Goal: Information Seeking & Learning: Learn about a topic

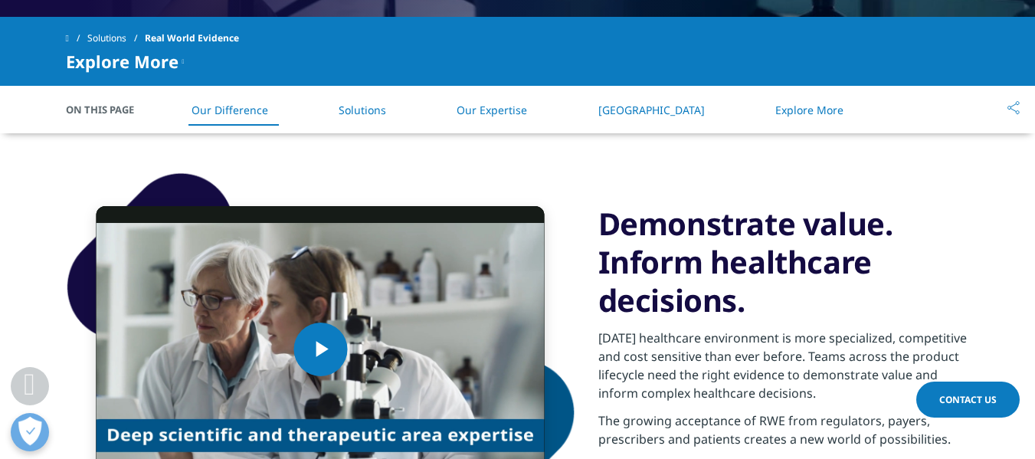
scroll to position [690, 0]
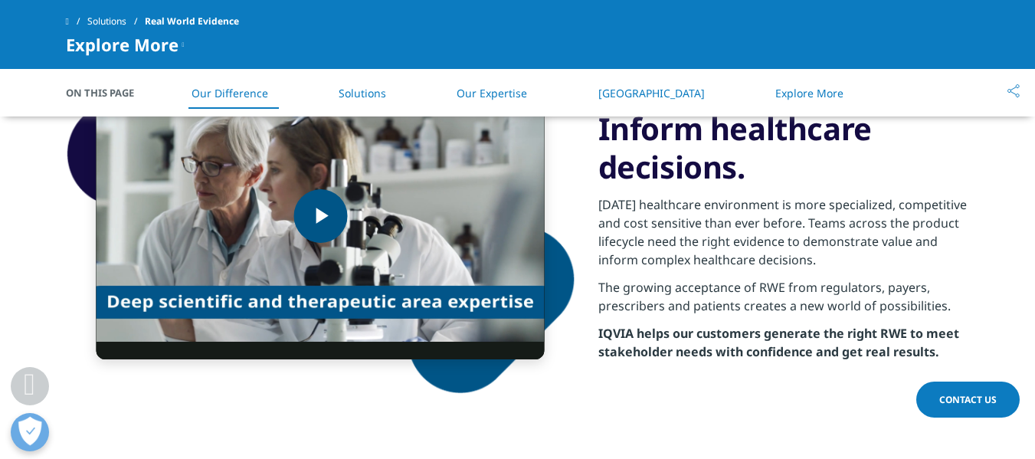
click at [398, 208] on img "Video Player" at bounding box center [321, 216] width 448 height 287
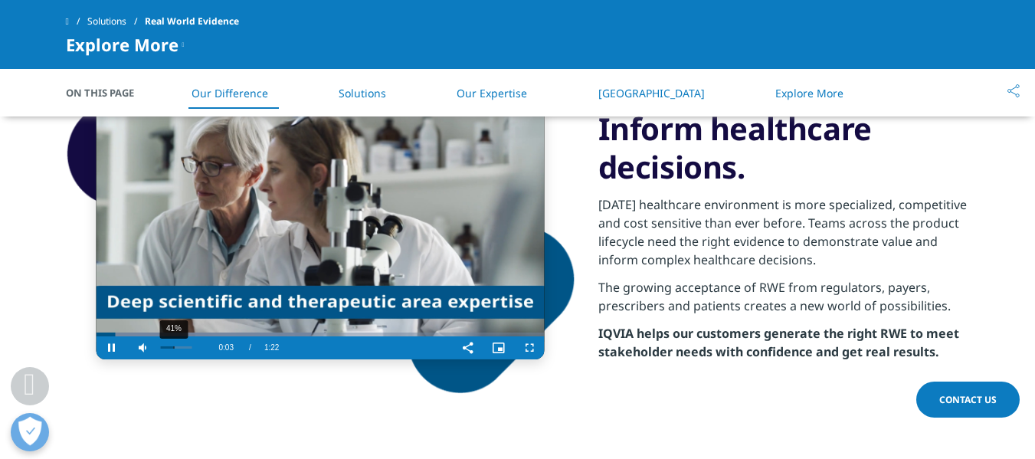
drag, startPoint x: 182, startPoint y: 346, endPoint x: 172, endPoint y: 349, distance: 11.2
click at [172, 349] on div "41%" at bounding box center [176, 347] width 38 height 23
click at [224, 271] on video "Video Player" at bounding box center [321, 216] width 448 height 287
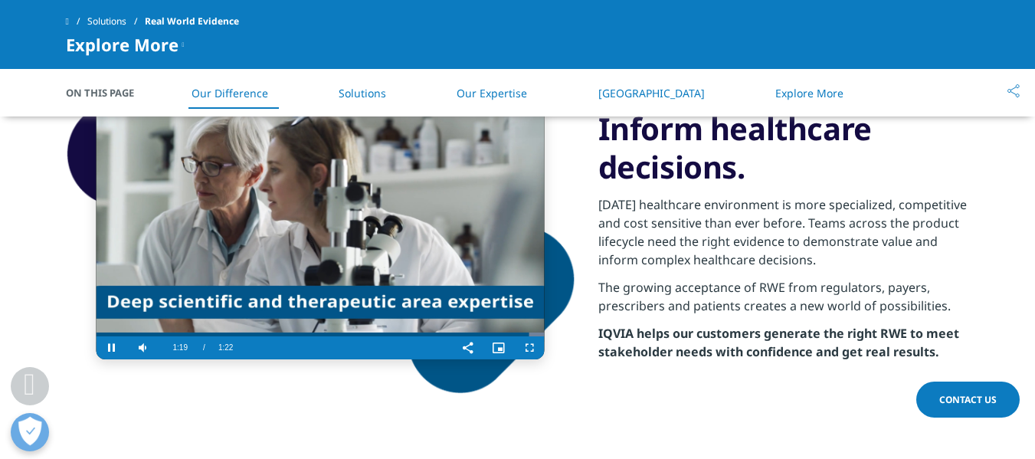
click at [415, 278] on video "Video Player" at bounding box center [321, 216] width 448 height 287
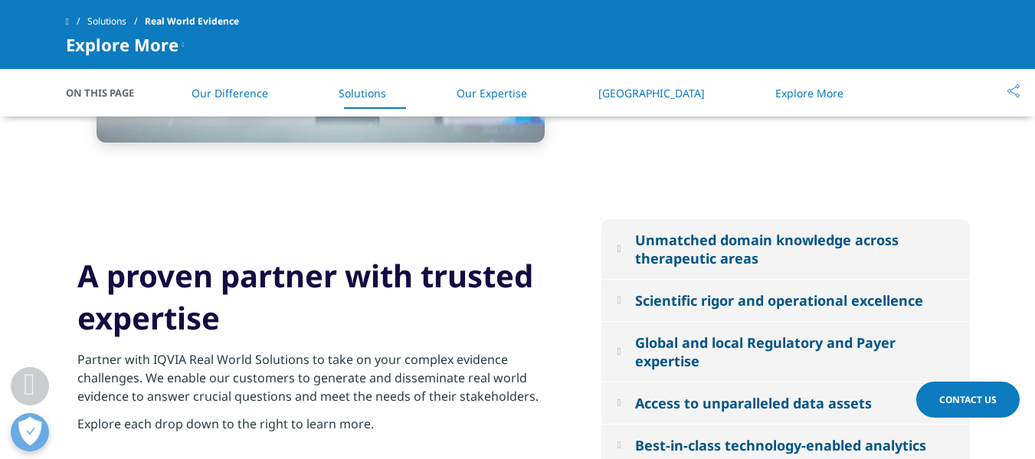
scroll to position [1609, 0]
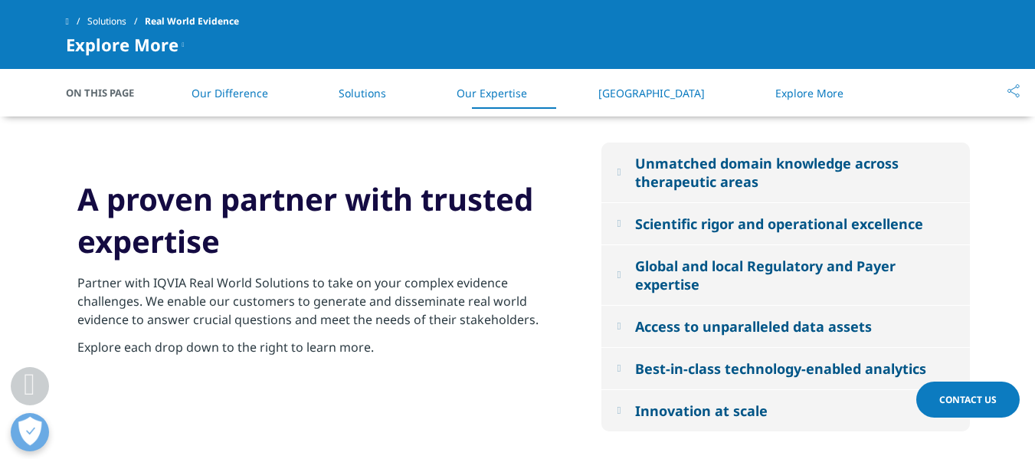
click at [631, 179] on button "Unmatched domain knowledge across therapeutic areas" at bounding box center [786, 173] width 369 height 60
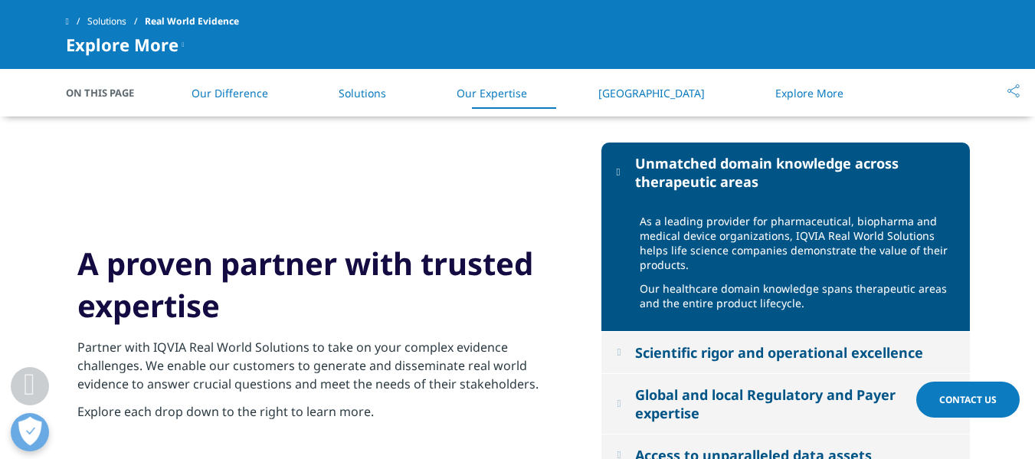
click at [624, 163] on button "Unmatched domain knowledge across therapeutic areas" at bounding box center [786, 173] width 369 height 60
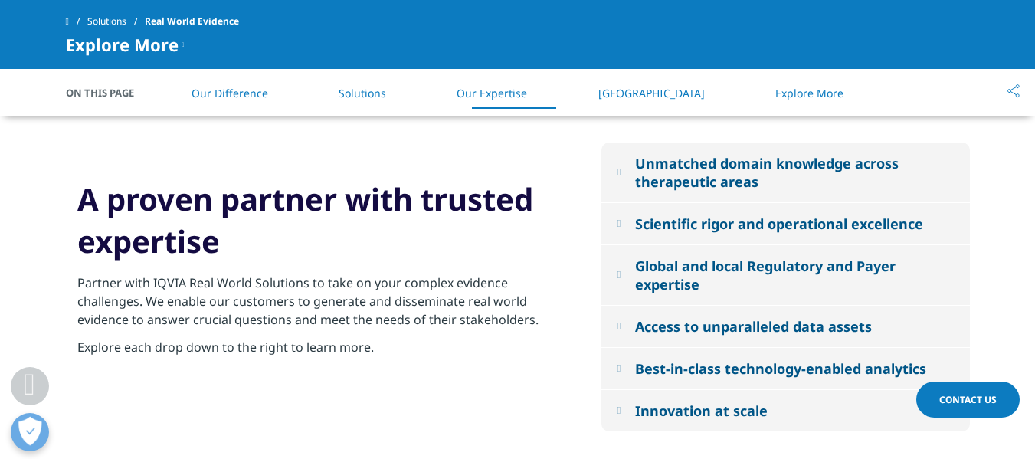
click at [618, 212] on button "Scientific rigor and operational excellence" at bounding box center [786, 223] width 369 height 41
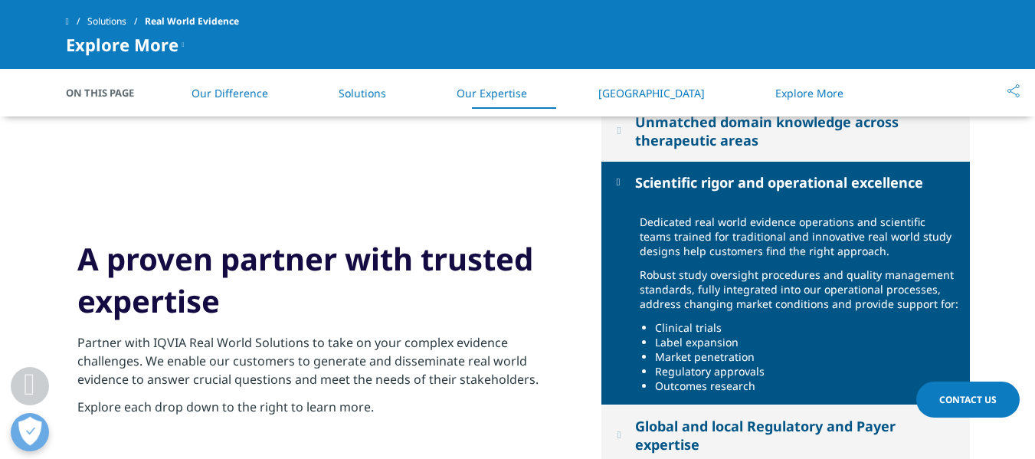
scroll to position [1686, 0]
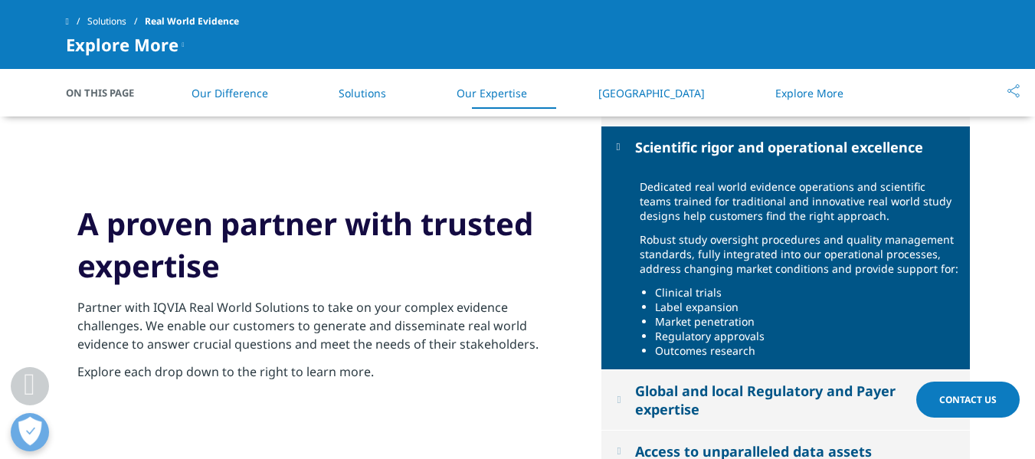
click at [628, 139] on button "Scientific rigor and operational excellence" at bounding box center [786, 146] width 369 height 41
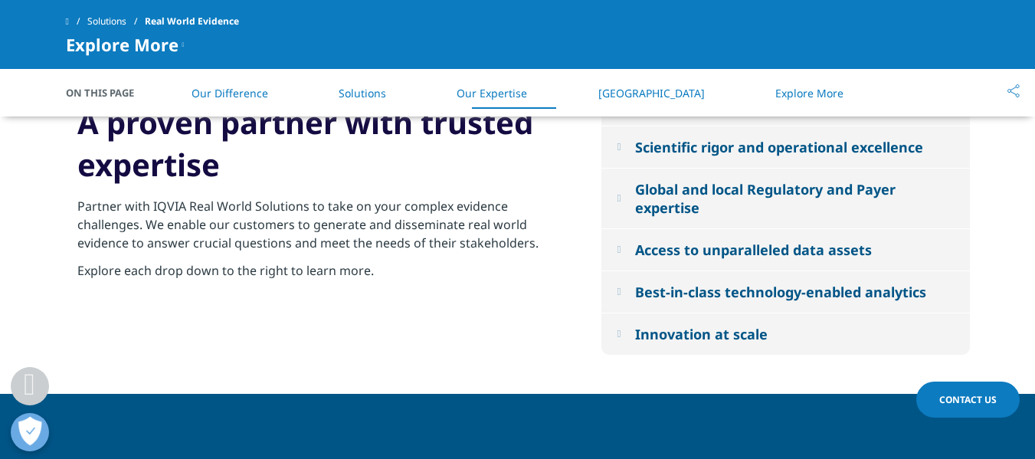
click at [630, 205] on button "Global and local Regulatory and Payer expertise" at bounding box center [786, 199] width 369 height 60
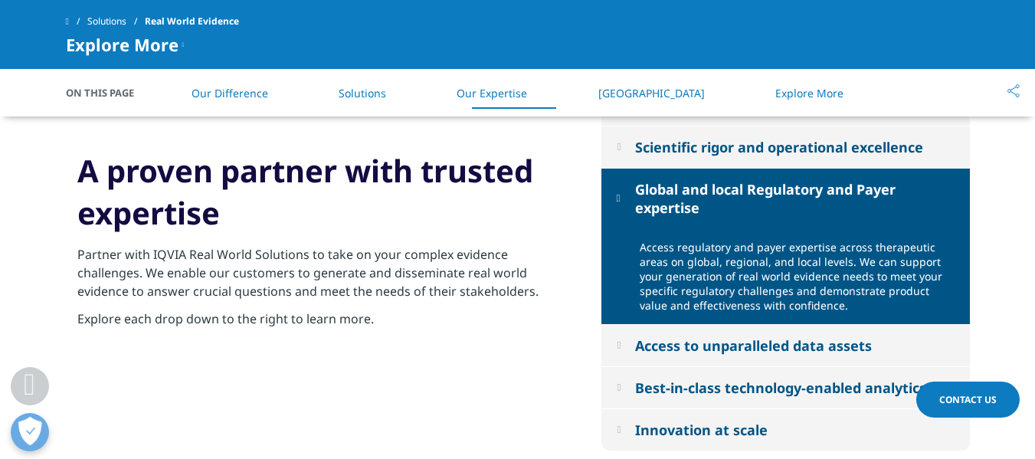
click at [615, 192] on button "Global and local Regulatory and Payer expertise" at bounding box center [786, 199] width 369 height 60
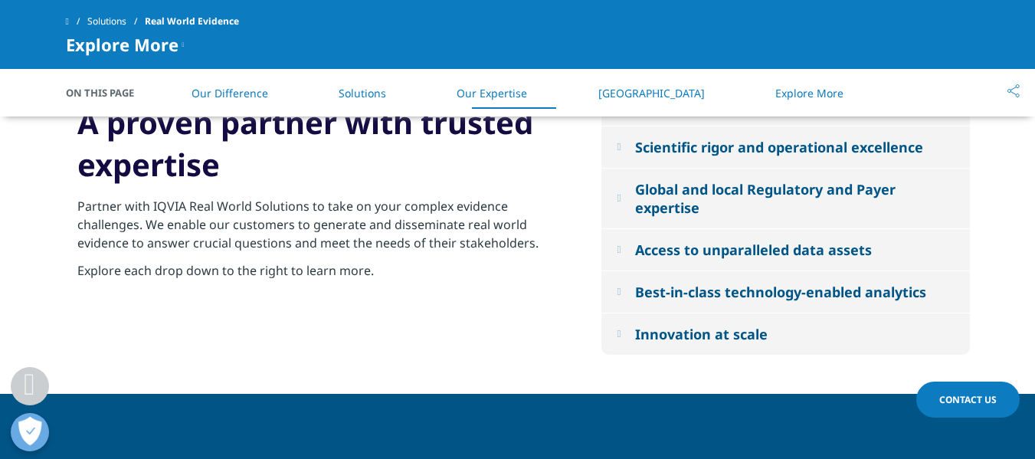
click at [613, 236] on button "Access to unparalleled data assets" at bounding box center [786, 249] width 369 height 41
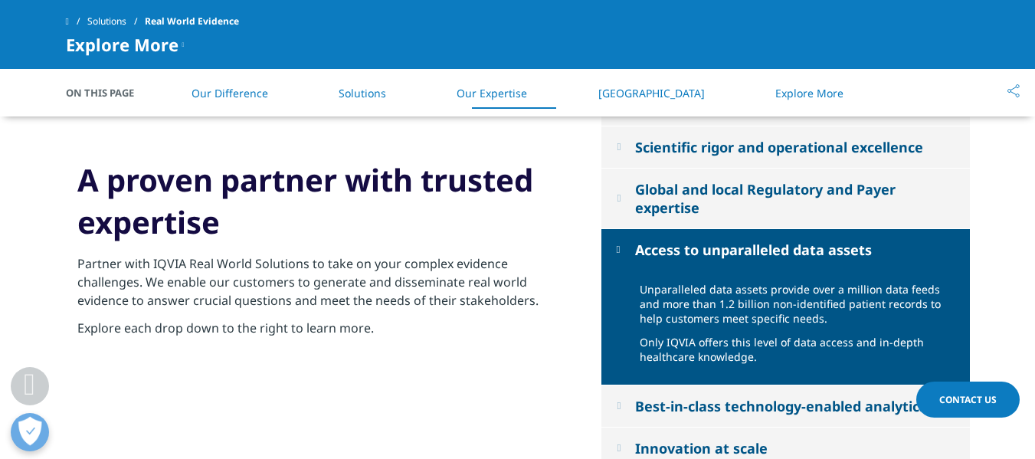
scroll to position [1762, 0]
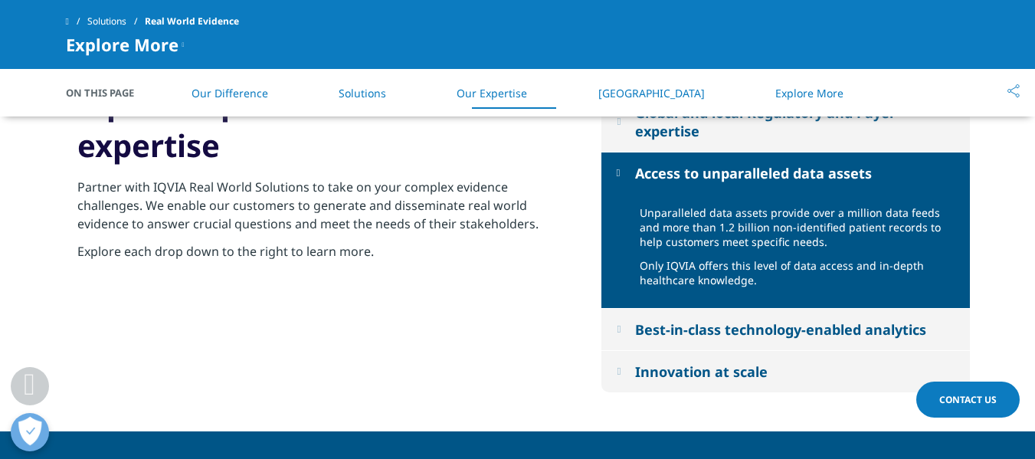
click at [615, 336] on button "Best-in-class technology-enabled analytics" at bounding box center [786, 329] width 369 height 41
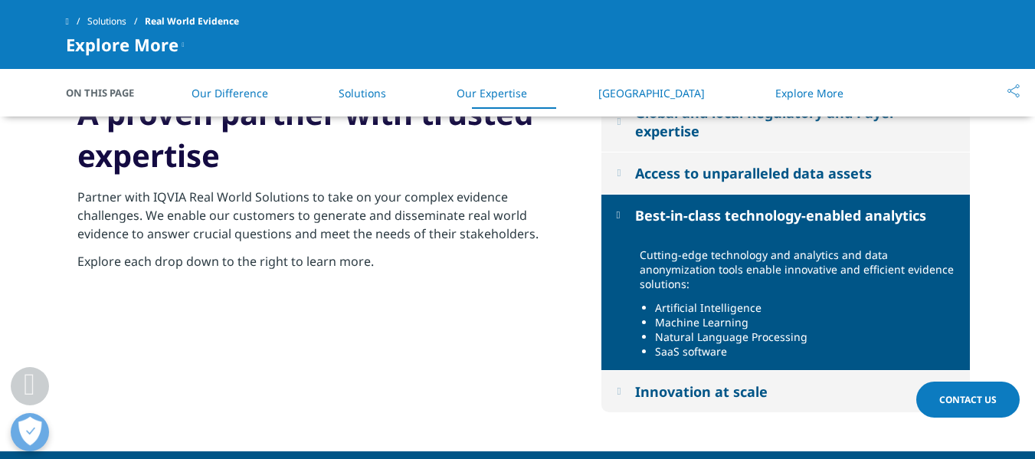
scroll to position [1839, 0]
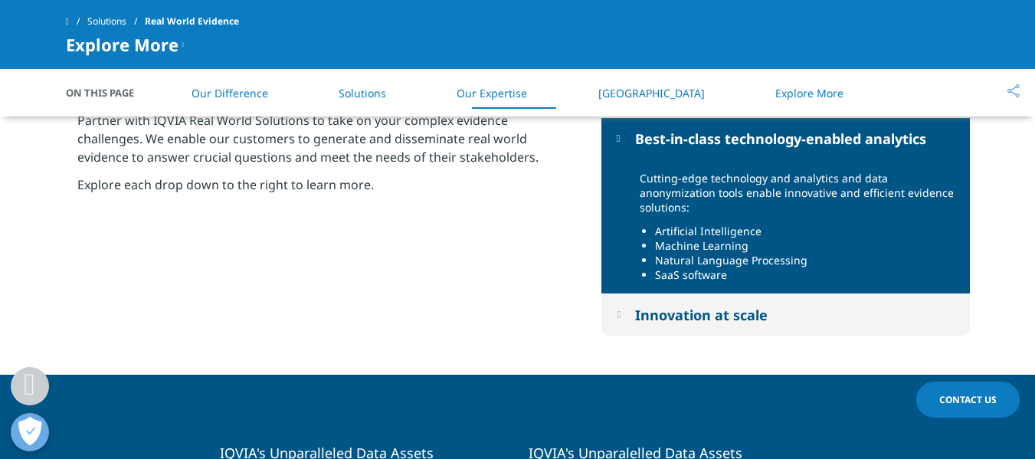
click at [629, 297] on button "Innovation at scale" at bounding box center [786, 314] width 369 height 41
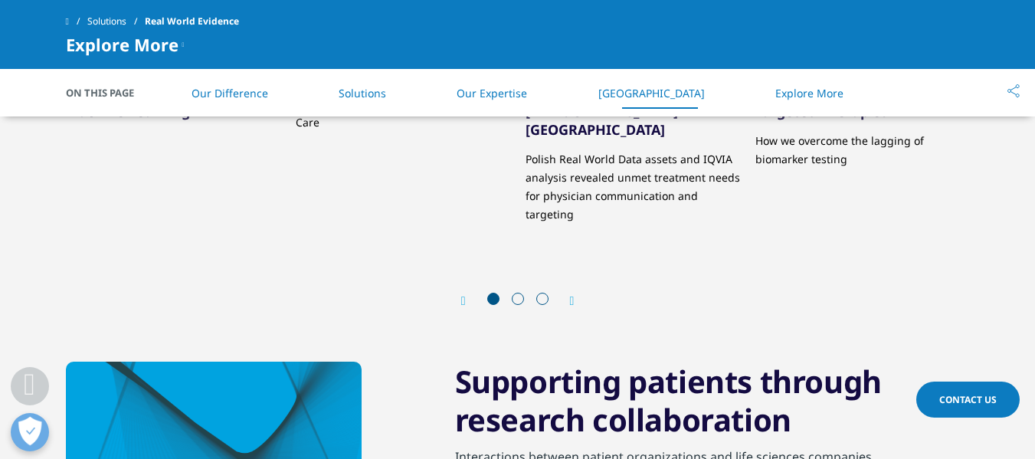
scroll to position [2912, 0]
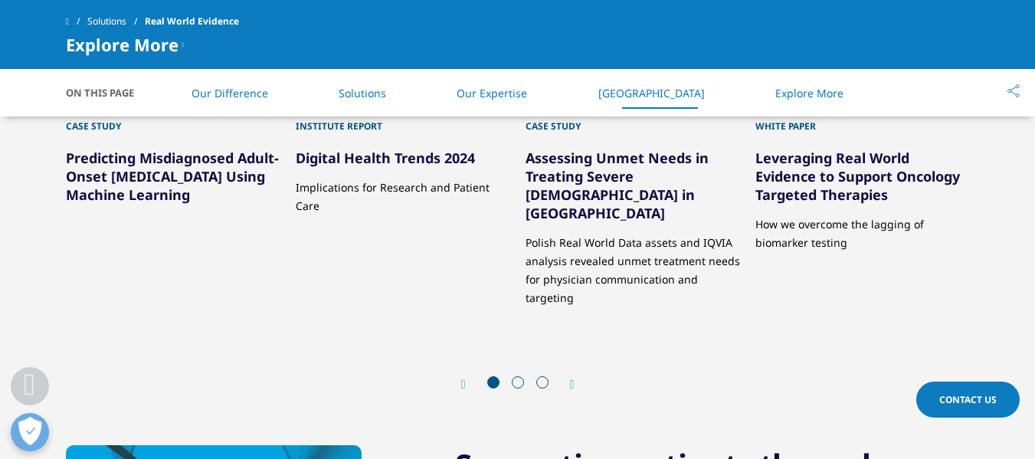
click at [575, 379] on icon "Next slide" at bounding box center [572, 385] width 5 height 12
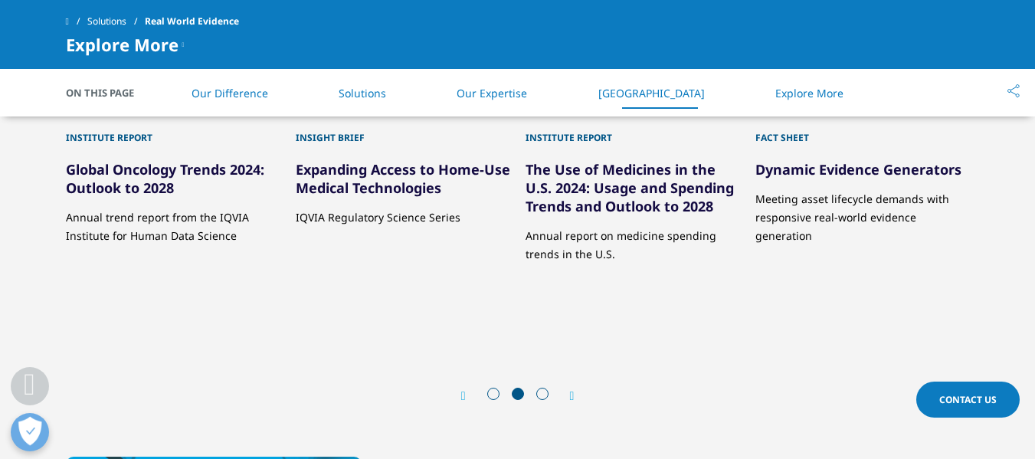
scroll to position [2988, 0]
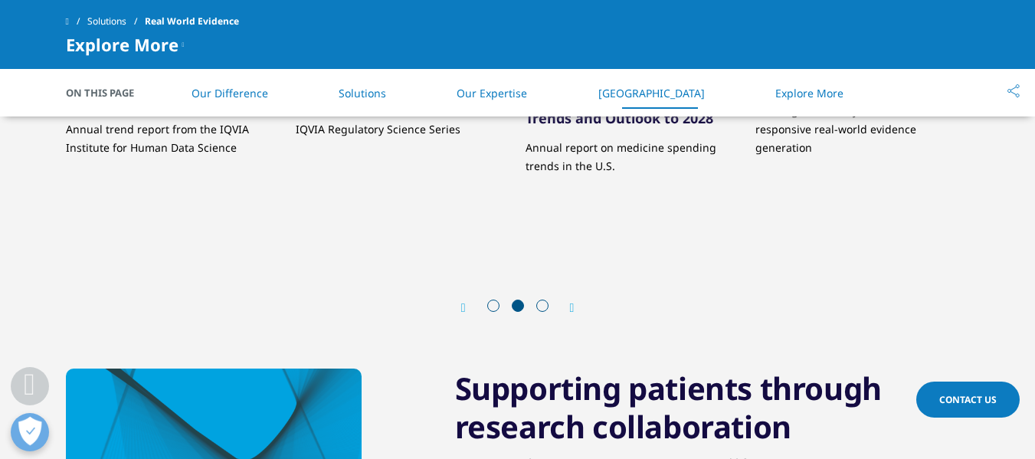
click at [572, 302] on icon "Next slide" at bounding box center [572, 308] width 5 height 12
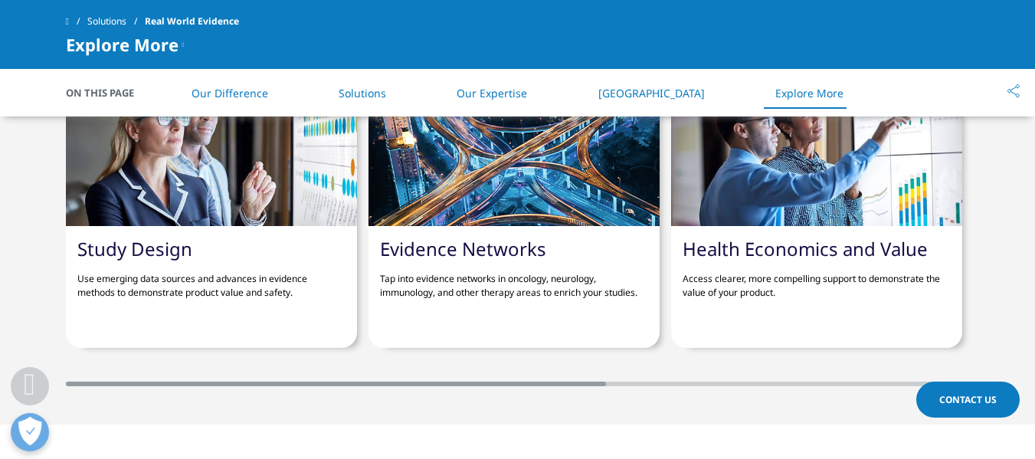
scroll to position [3601, 0]
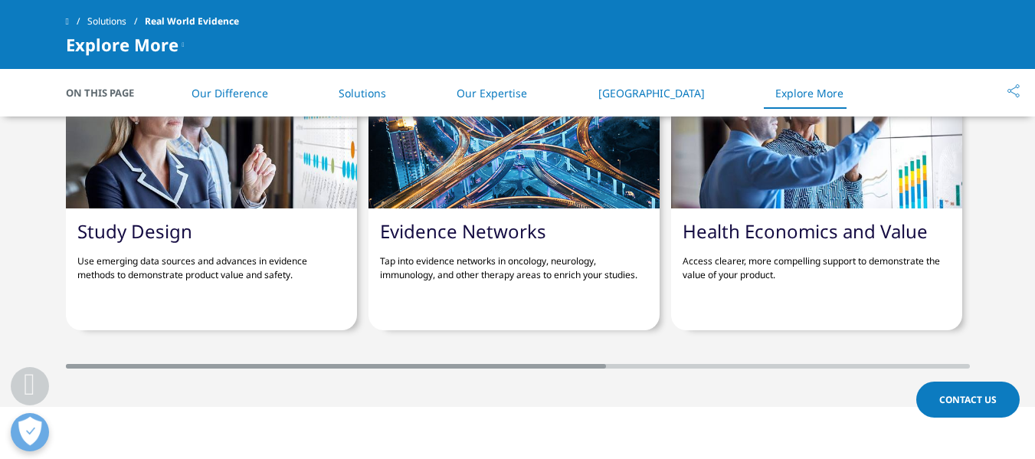
click at [788, 256] on p "Access clearer, more compelling support to demonstrate the value of your produc…" at bounding box center [817, 262] width 268 height 39
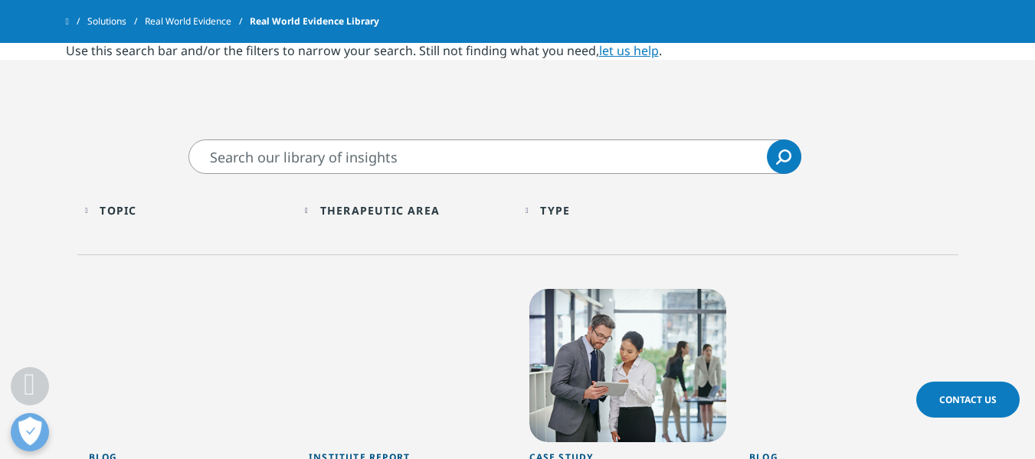
scroll to position [1073, 0]
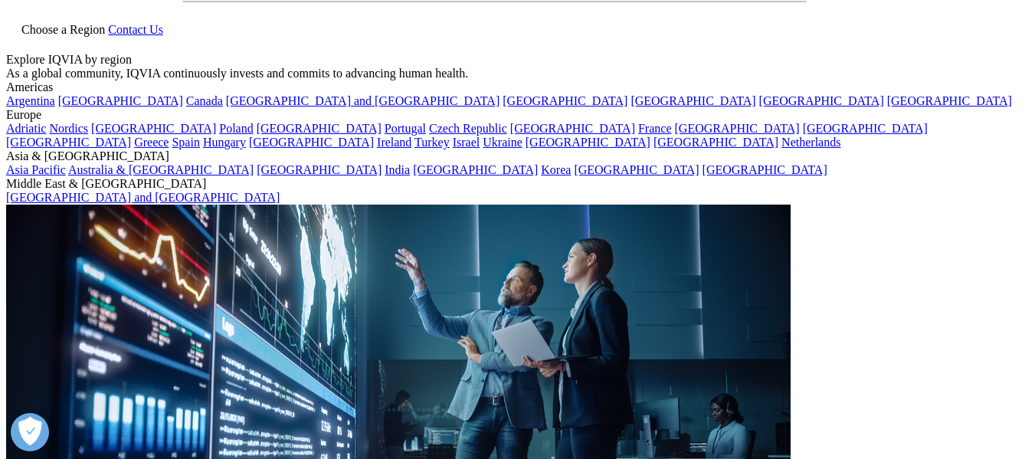
scroll to position [77, 0]
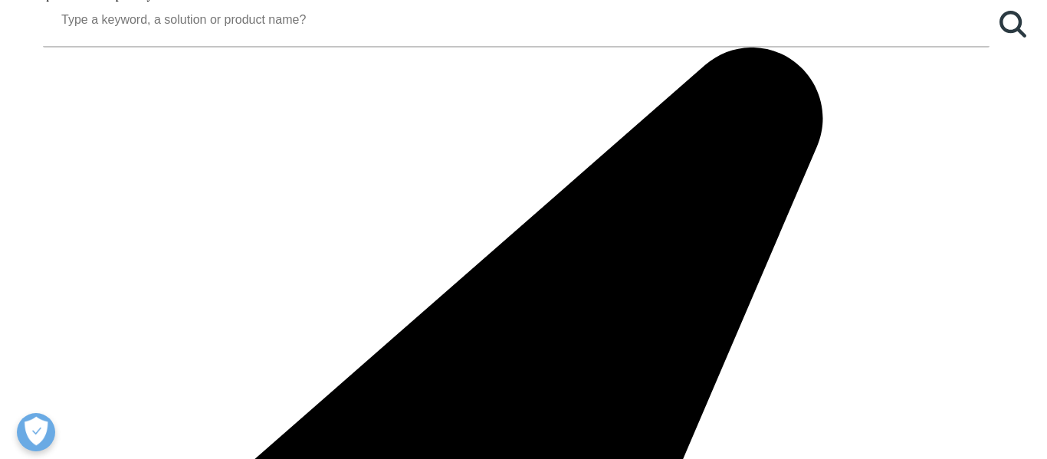
scroll to position [1992, 0]
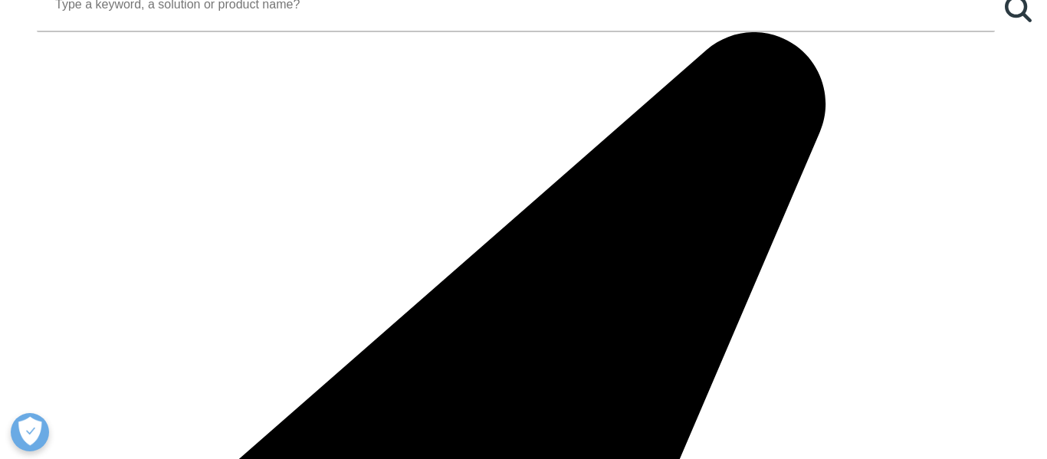
drag, startPoint x: 15, startPoint y: 389, endPoint x: 25, endPoint y: 381, distance: 13.0
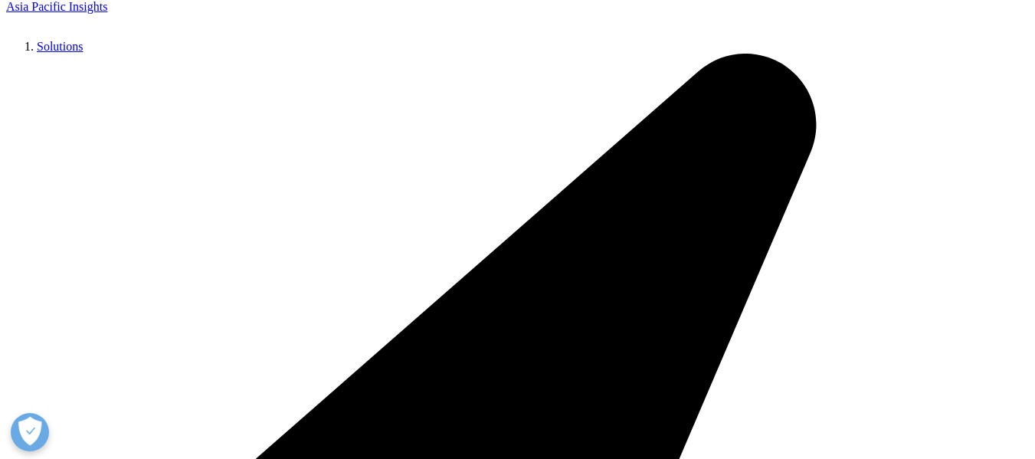
scroll to position [3316, 0]
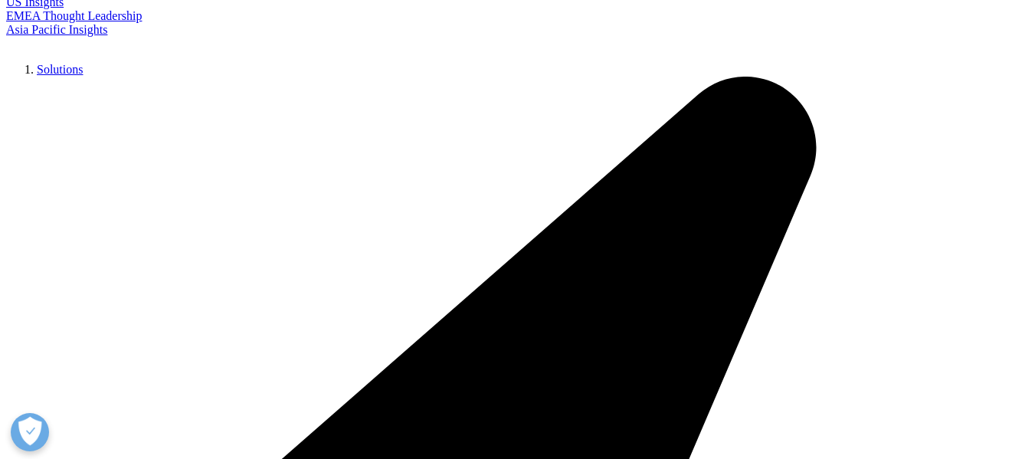
drag, startPoint x: 862, startPoint y: 339, endPoint x: 382, endPoint y: 379, distance: 481.3
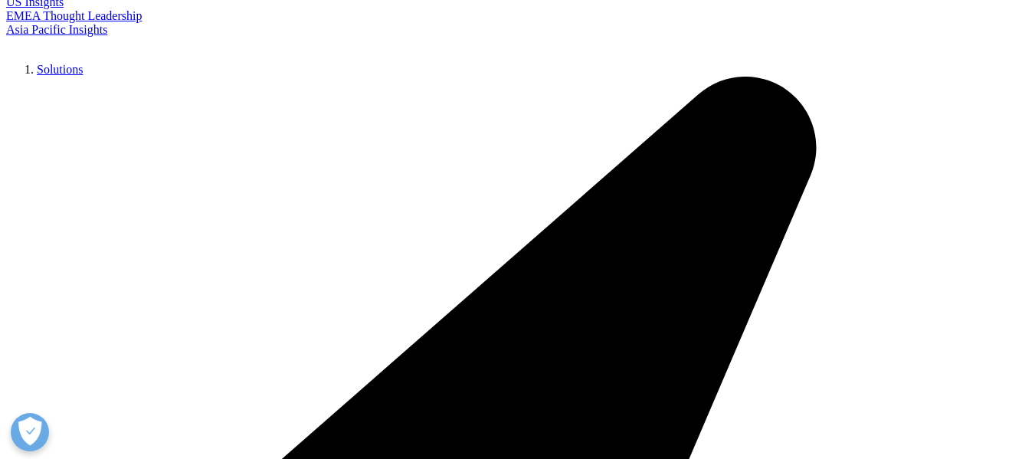
scroll to position [0, 609]
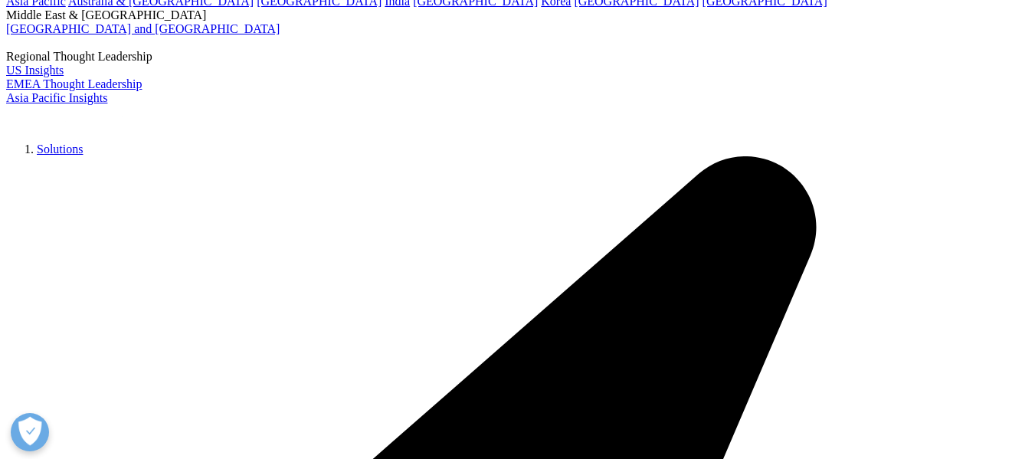
scroll to position [593, 904]
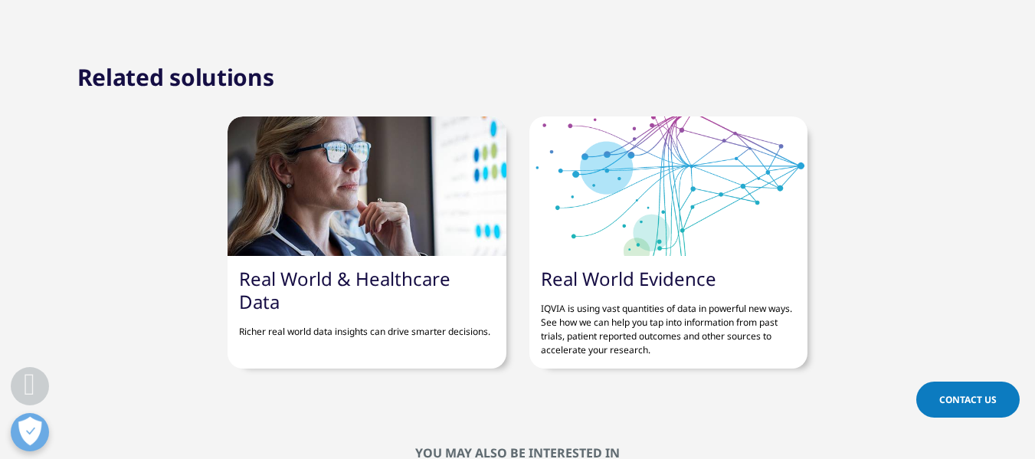
scroll to position [2159, 0]
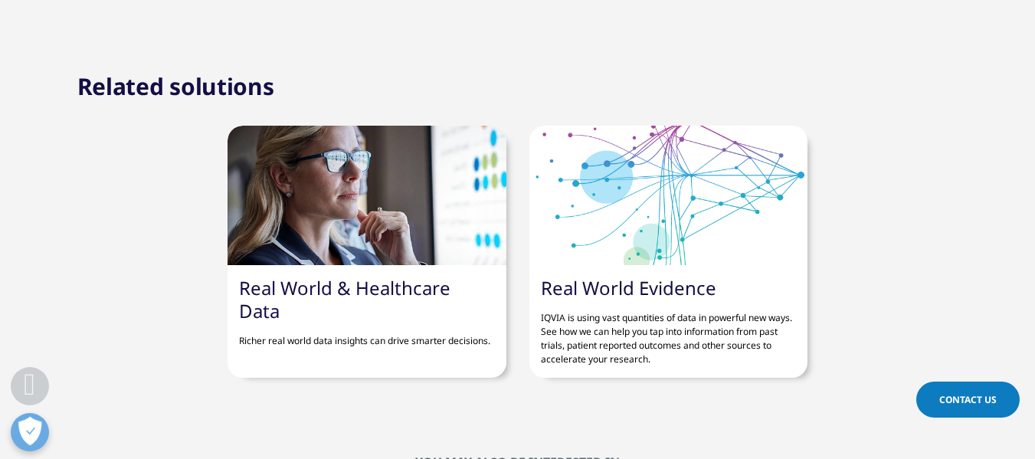
click at [614, 262] on div at bounding box center [668, 195] width 278 height 139
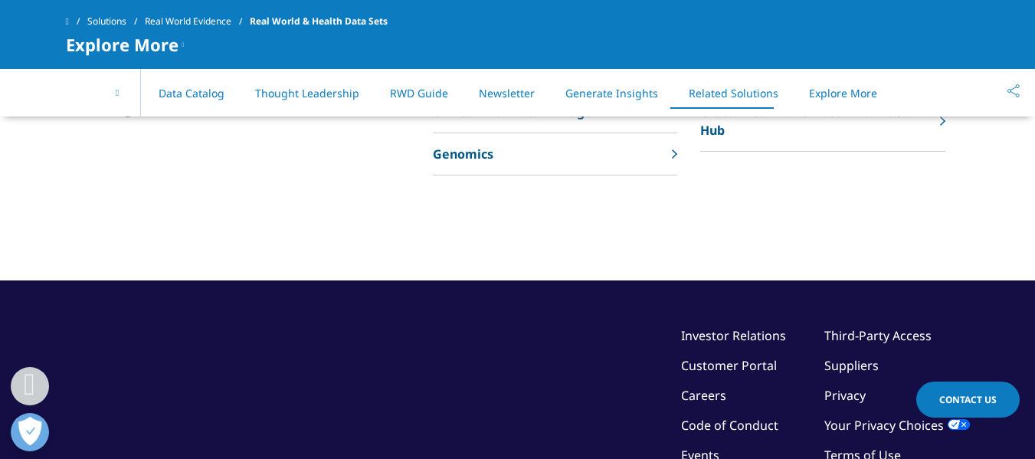
scroll to position [4622, 0]
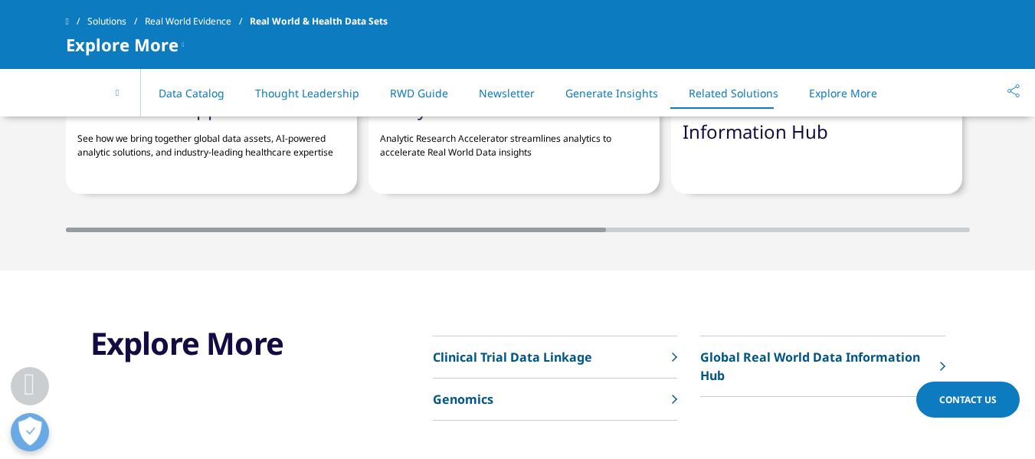
click at [152, 91] on div "On This Page IQVIA Data Health Data Catalog Thought Leadership RWD Guide Newsle…" at bounding box center [518, 93] width 904 height 48
click at [172, 92] on link "Health Data Catalog" at bounding box center [173, 93] width 103 height 15
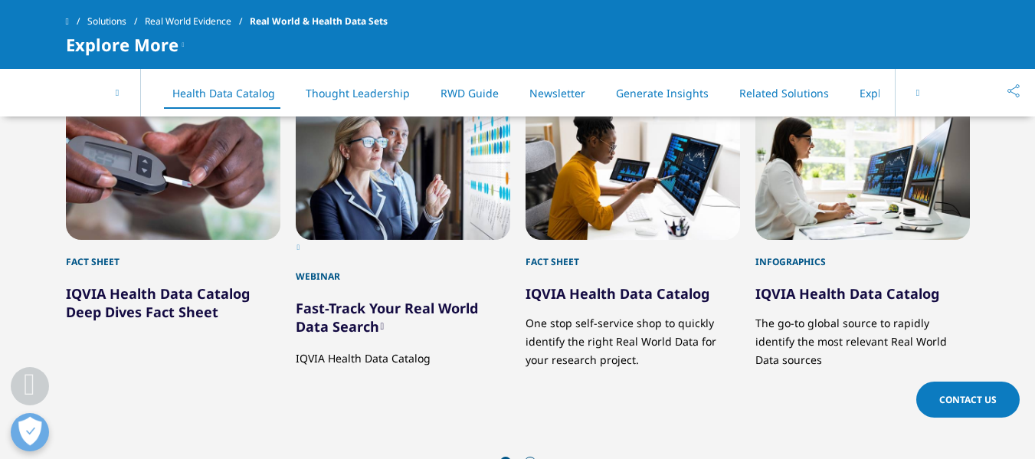
scroll to position [1705, 0]
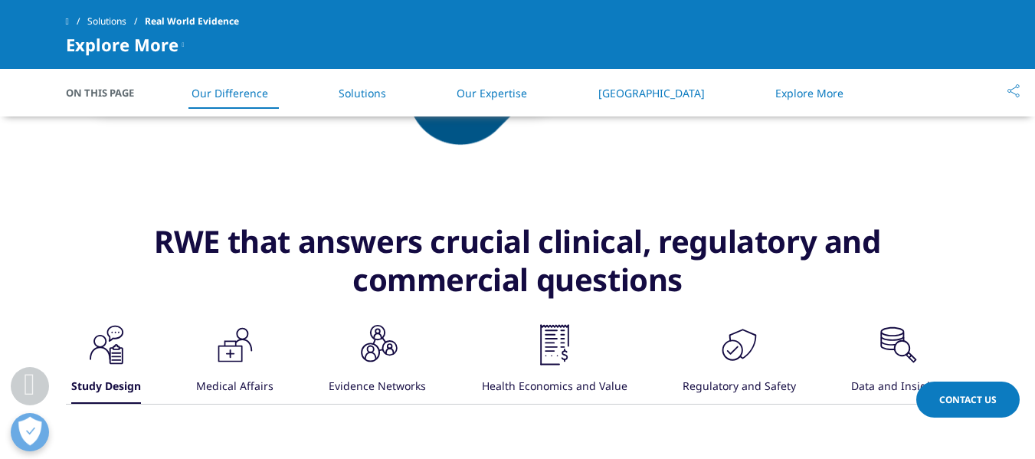
scroll to position [1149, 0]
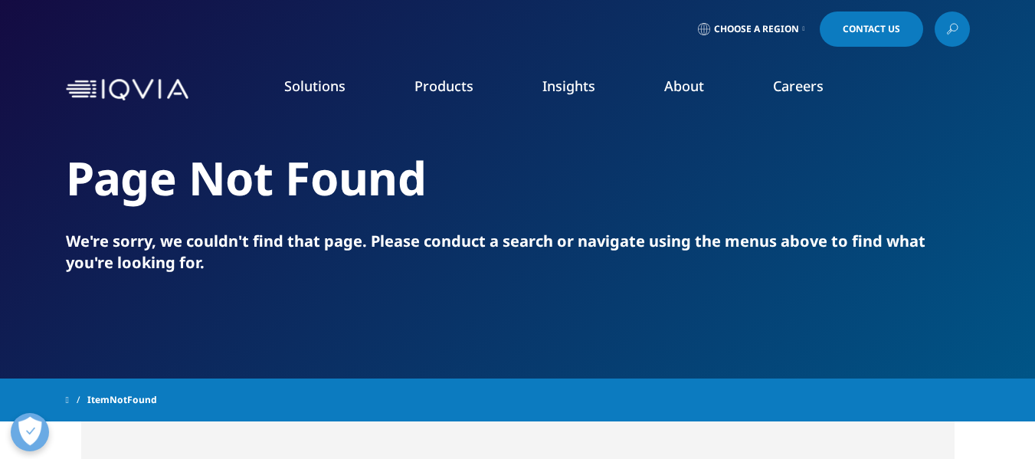
scroll to position [77, 0]
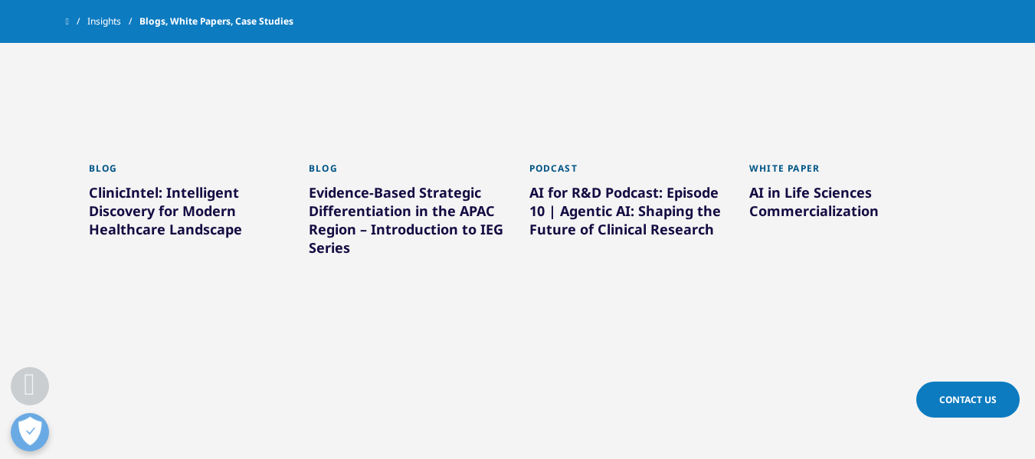
scroll to position [766, 0]
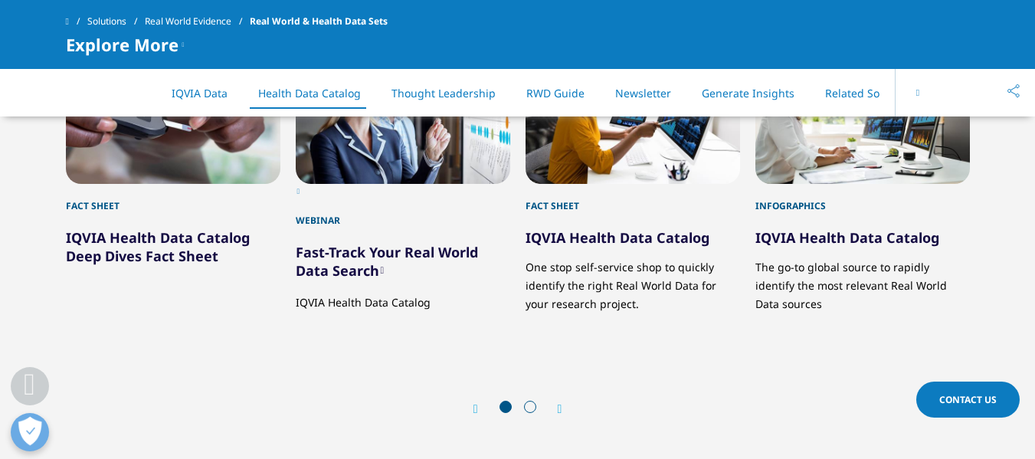
scroll to position [1839, 0]
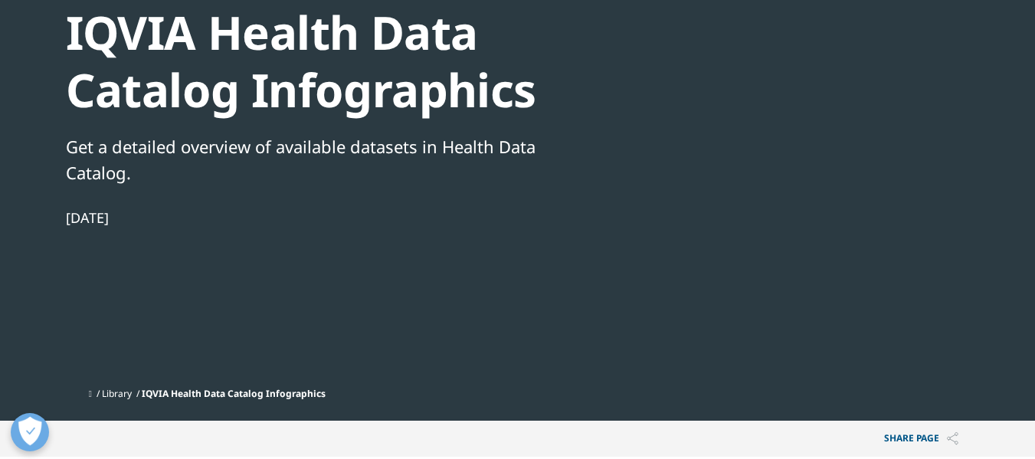
scroll to position [153, 0]
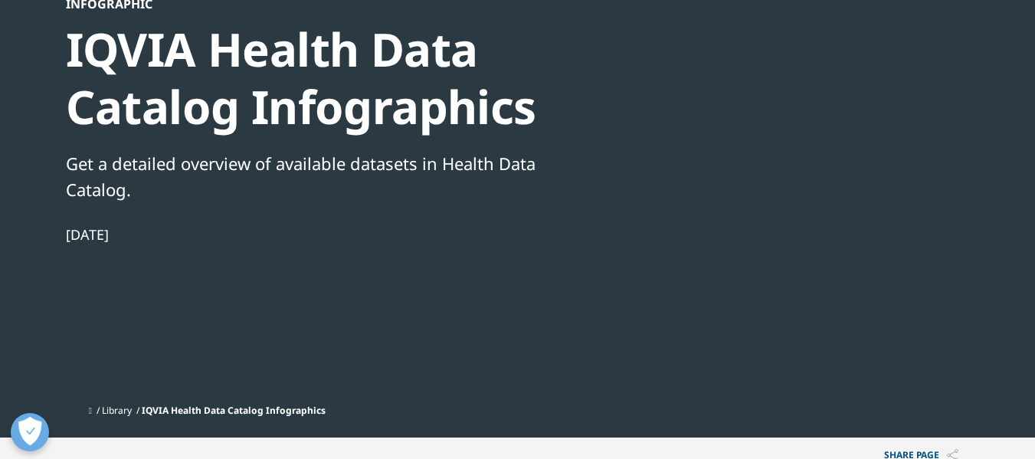
click at [888, 154] on div at bounding box center [822, 168] width 296 height 345
click at [808, 151] on div at bounding box center [822, 168] width 296 height 345
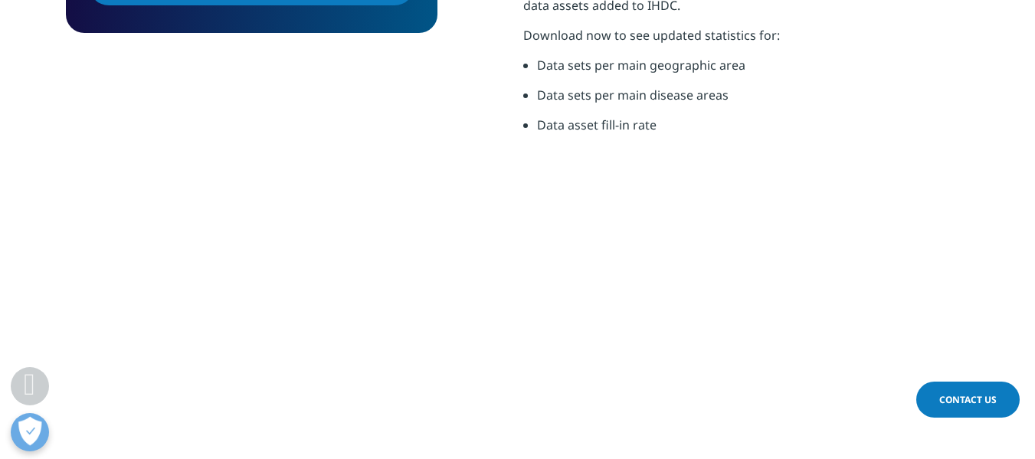
scroll to position [843, 0]
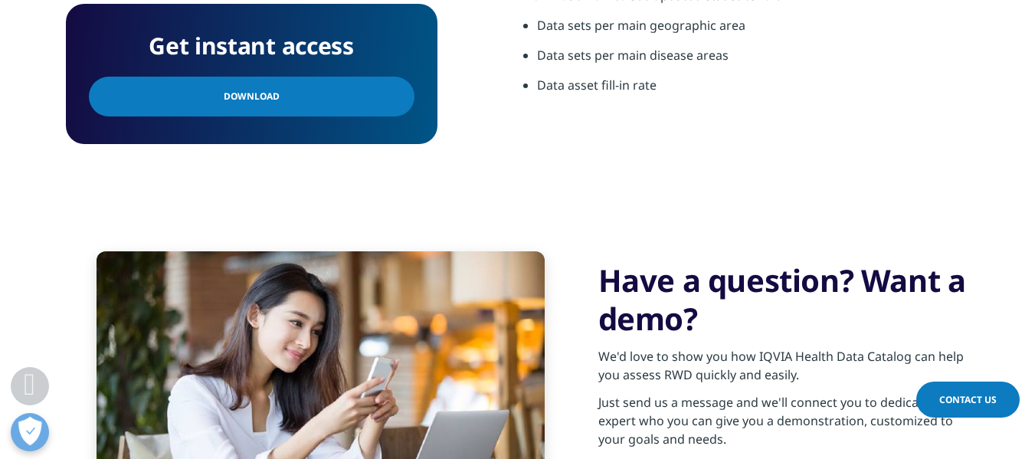
click at [296, 105] on link "Download" at bounding box center [252, 97] width 326 height 40
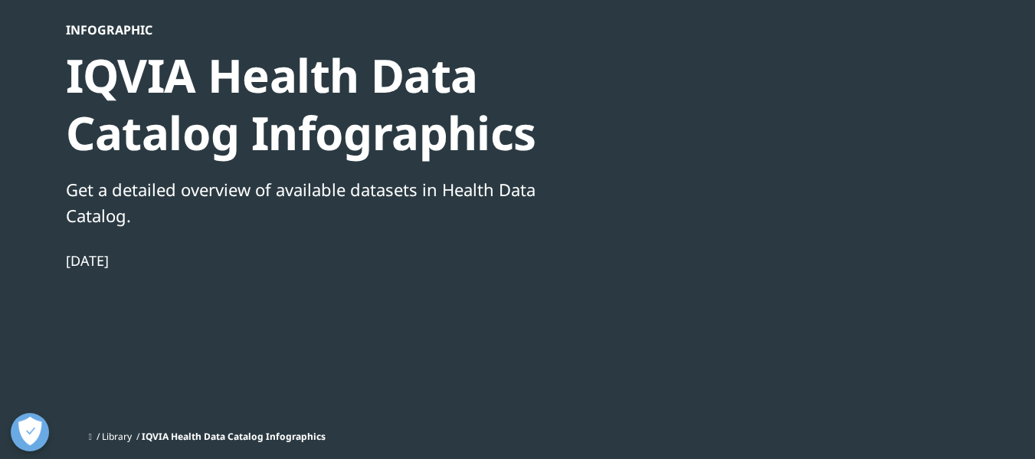
scroll to position [0, 0]
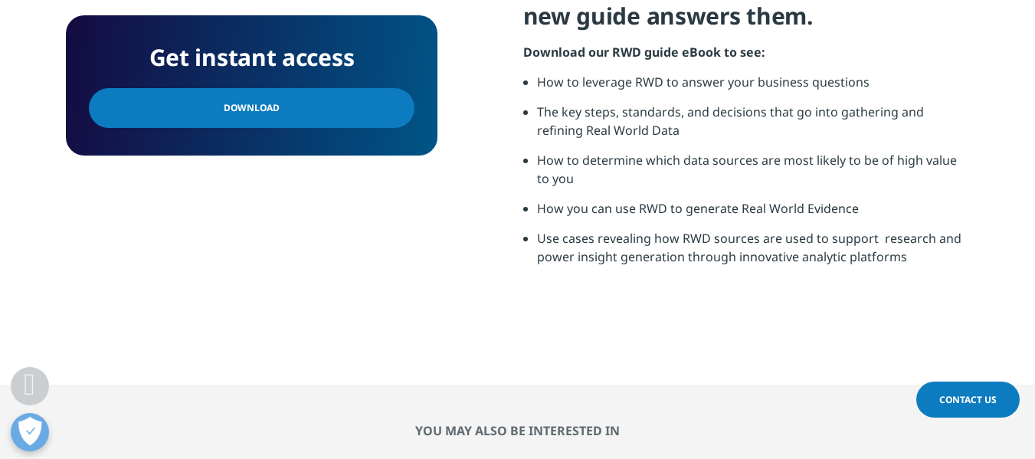
scroll to position [996, 0]
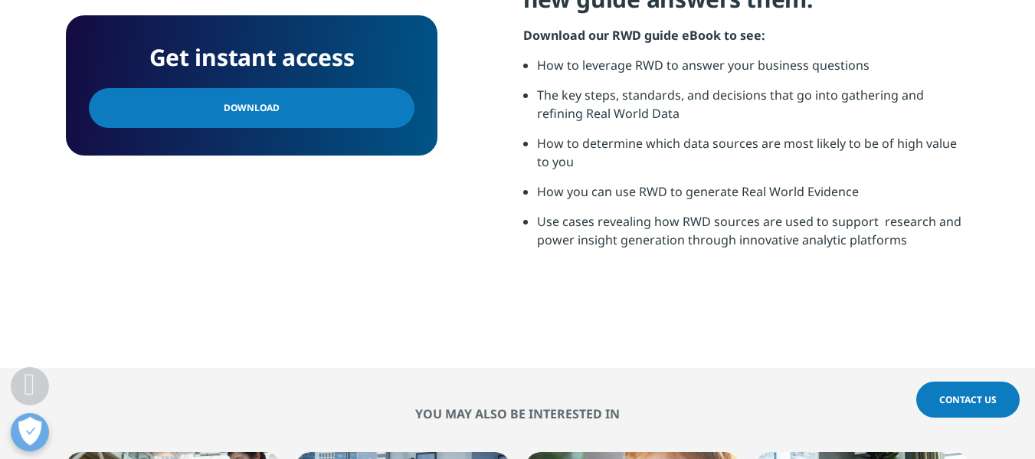
click at [364, 105] on link "Download" at bounding box center [252, 108] width 326 height 40
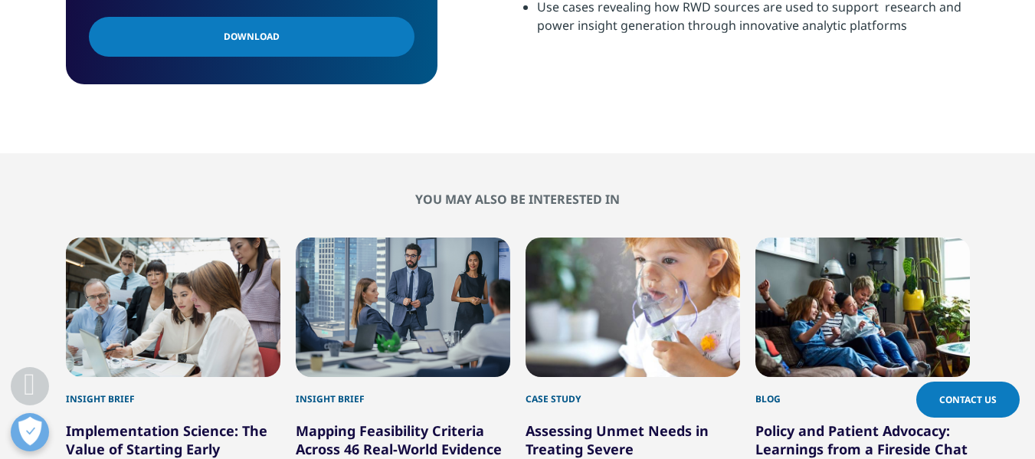
scroll to position [1226, 0]
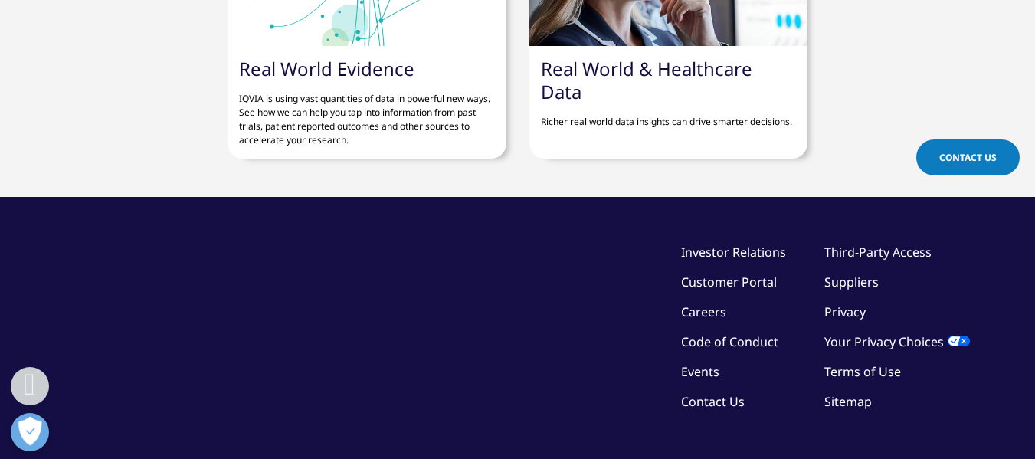
scroll to position [4030, 0]
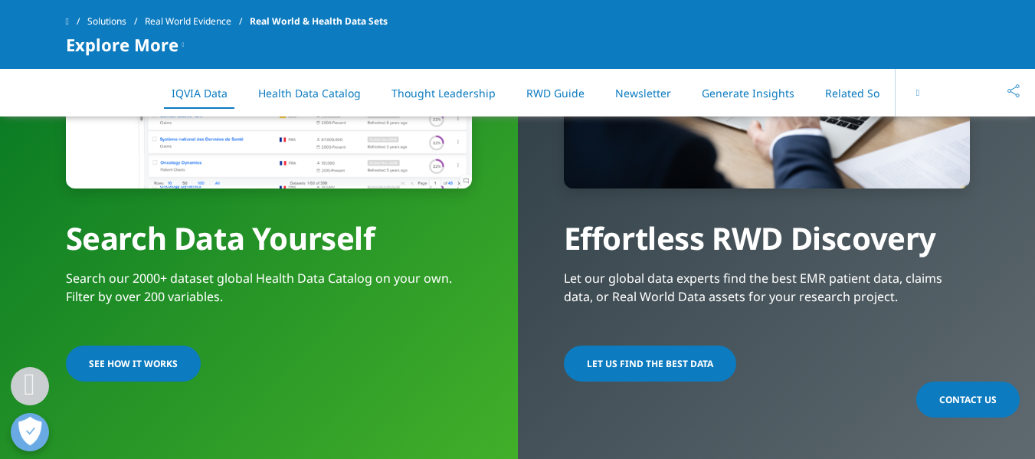
scroll to position [1303, 0]
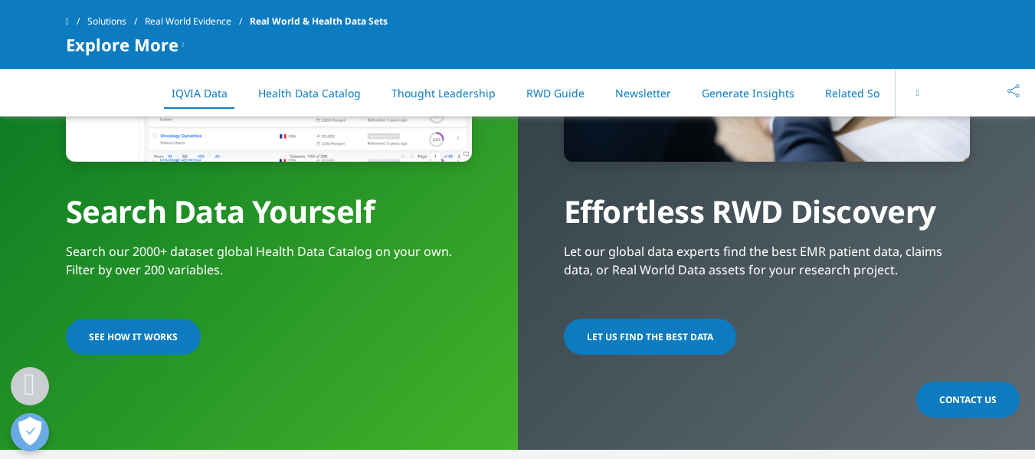
click at [143, 327] on link "SEE HOW IT WORKS" at bounding box center [133, 337] width 135 height 36
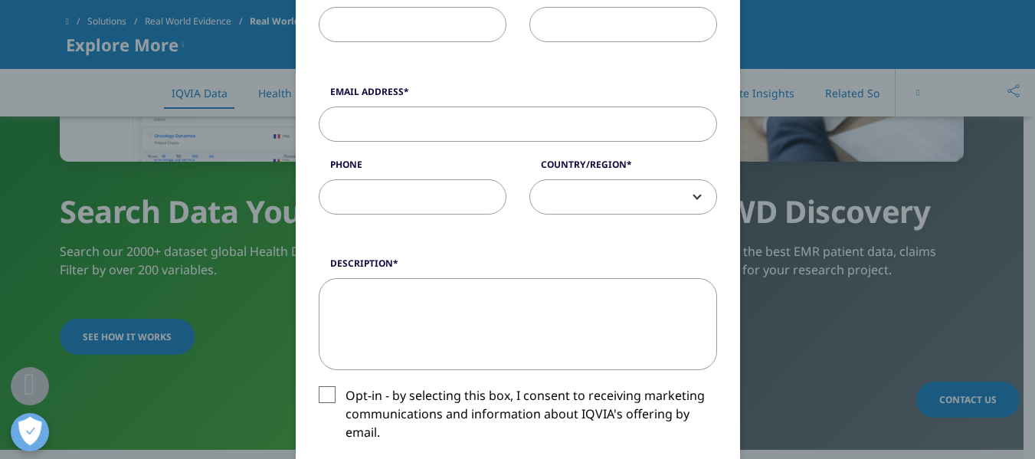
scroll to position [0, 0]
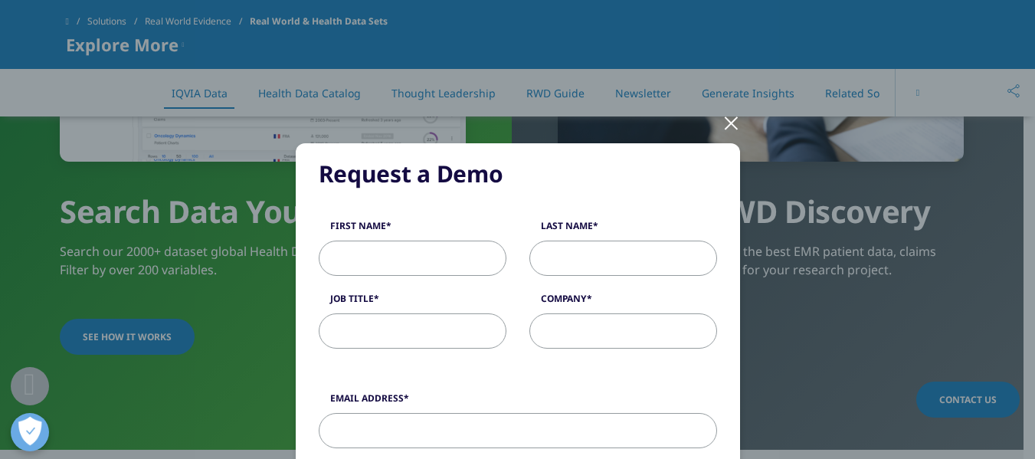
click at [728, 127] on div at bounding box center [732, 122] width 18 height 42
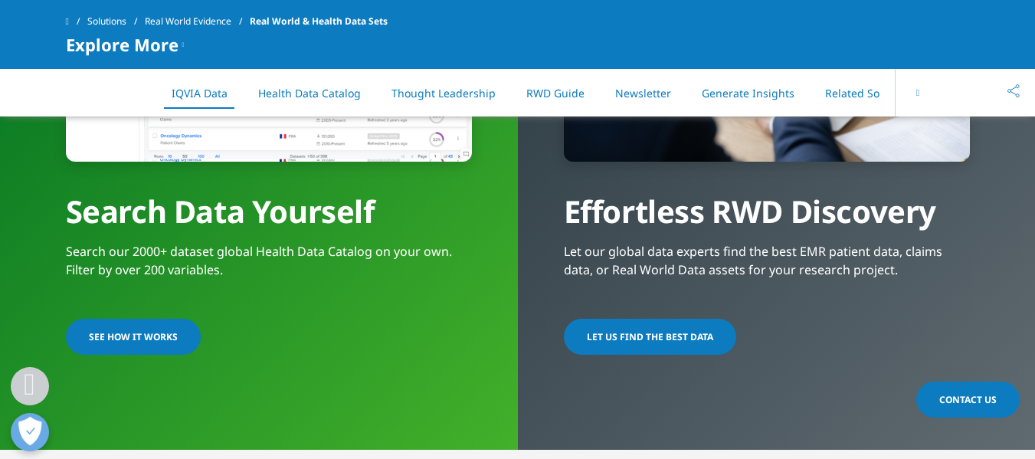
click at [653, 323] on link "LET US FIND THE BEST DATA​" at bounding box center [650, 337] width 172 height 36
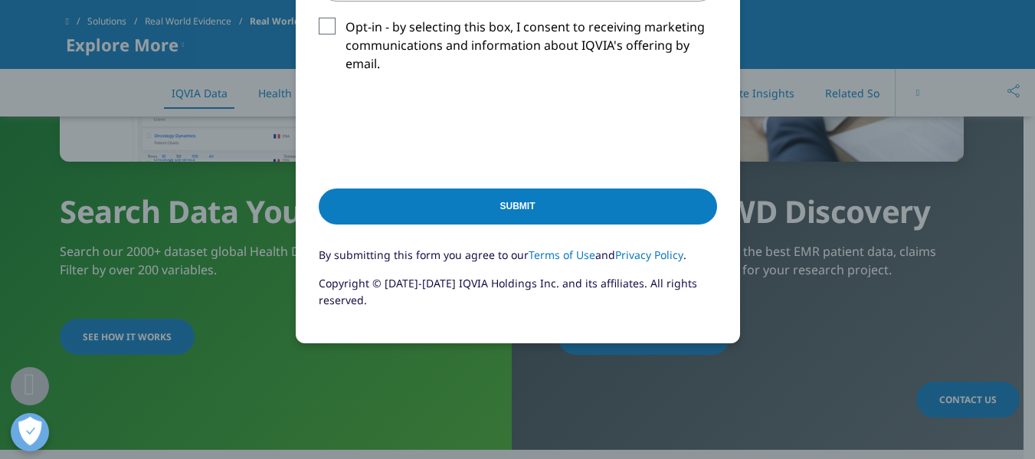
scroll to position [815, 0]
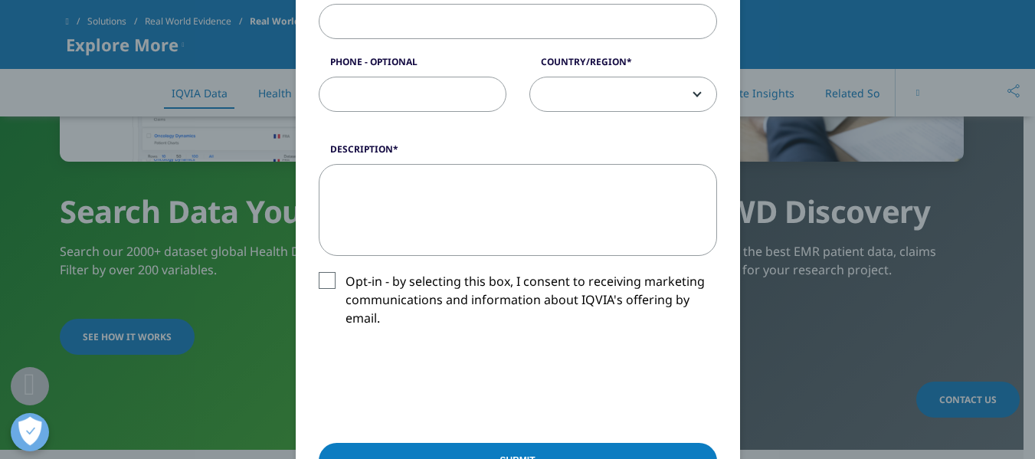
click at [811, 223] on div "Please fill in all required fields below. If you're interested in a career with…" at bounding box center [518, 129] width 904 height 1274
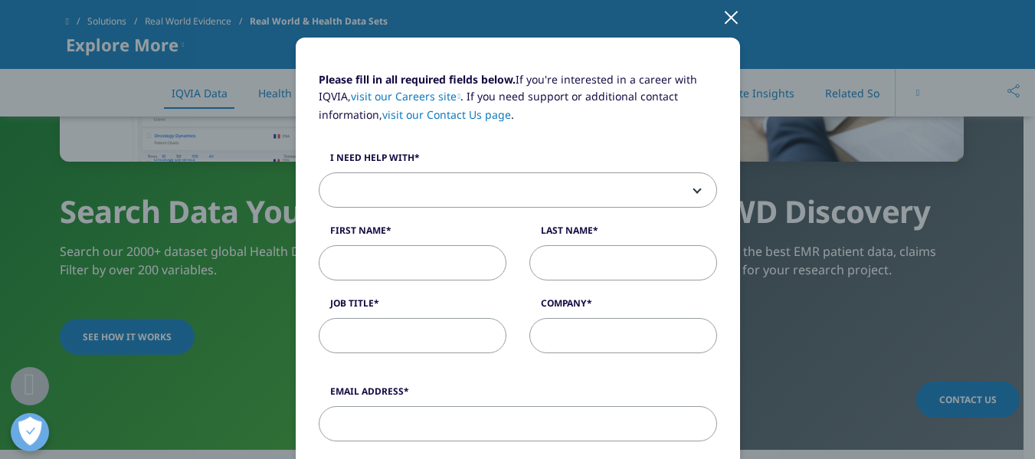
scroll to position [0, 0]
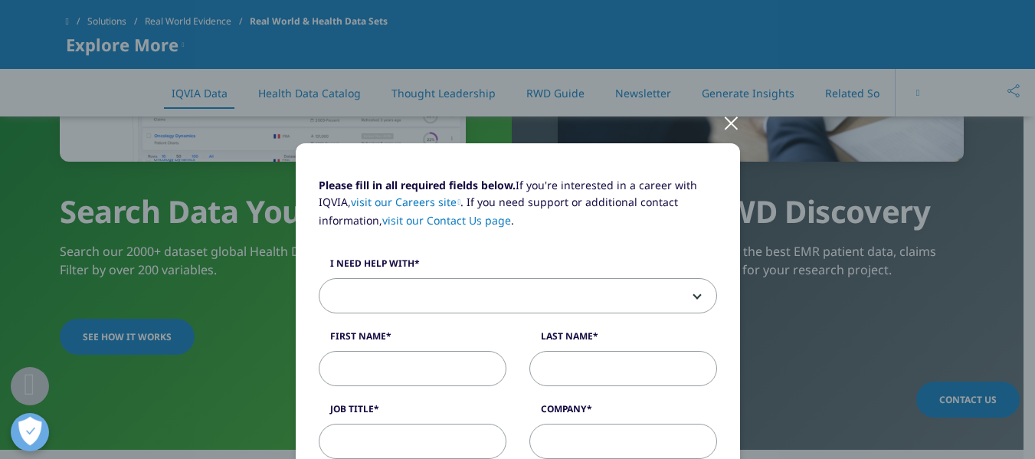
click at [724, 126] on div at bounding box center [732, 122] width 18 height 42
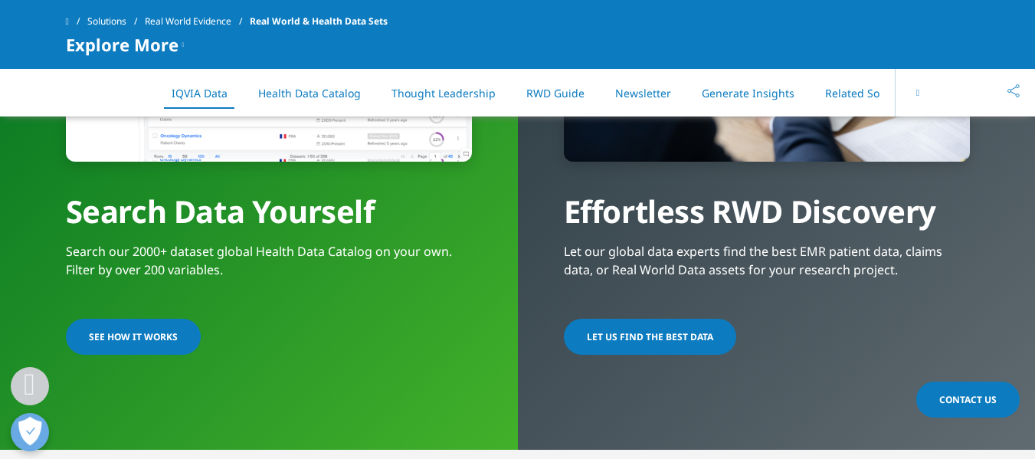
click at [309, 87] on link "Health Data Catalog" at bounding box center [309, 93] width 103 height 15
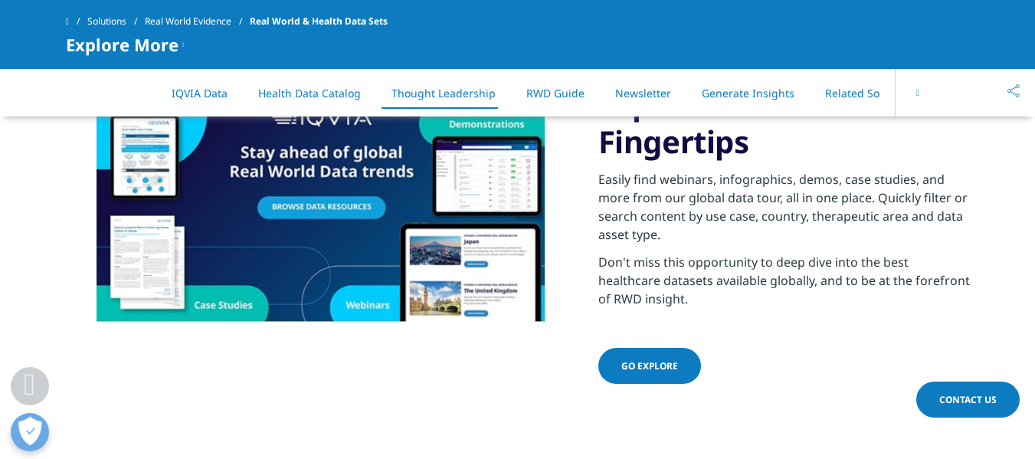
scroll to position [2318, 0]
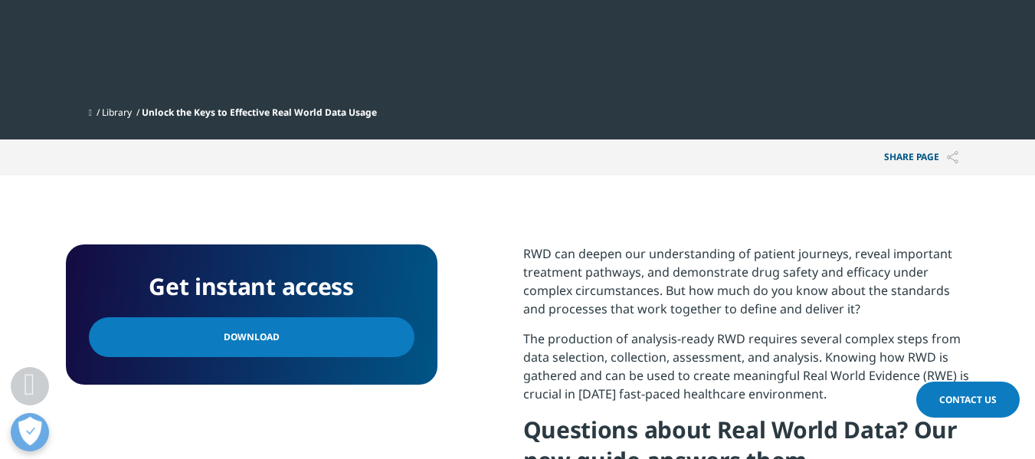
scroll to position [536, 0]
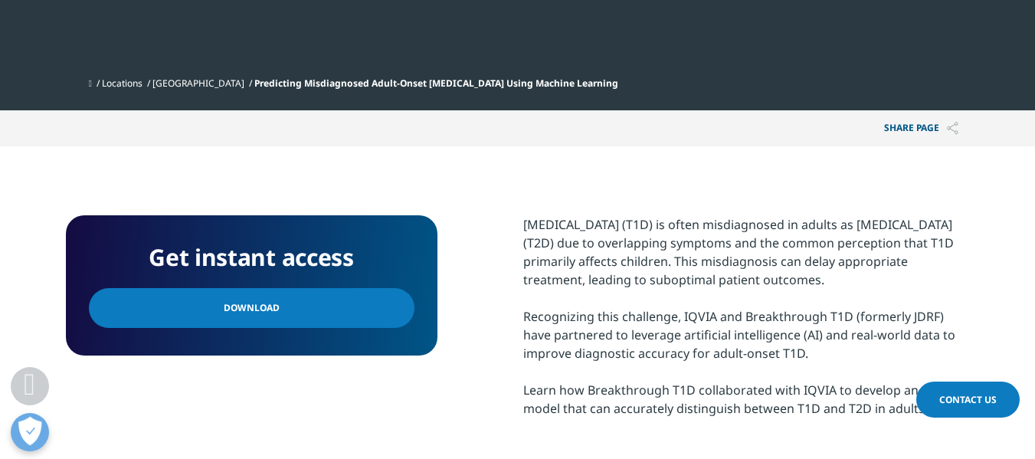
scroll to position [613, 0]
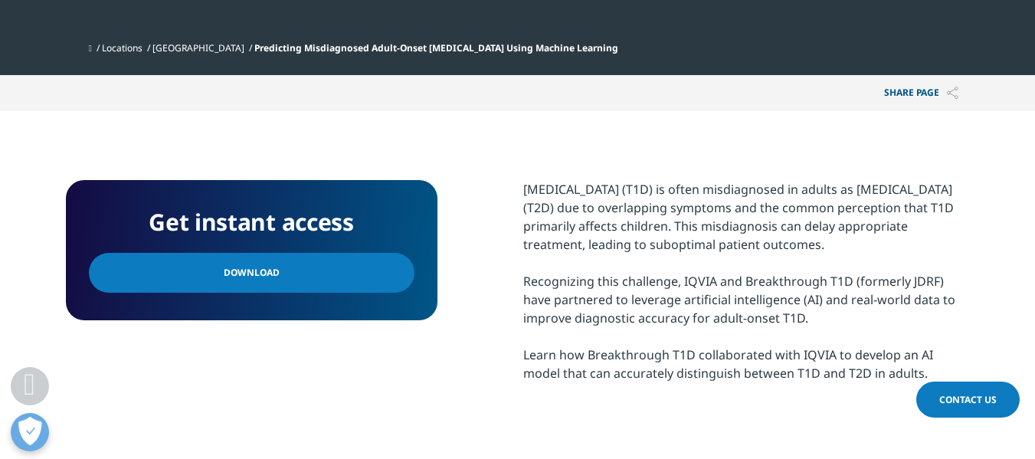
click at [332, 264] on link "Download" at bounding box center [252, 273] width 326 height 40
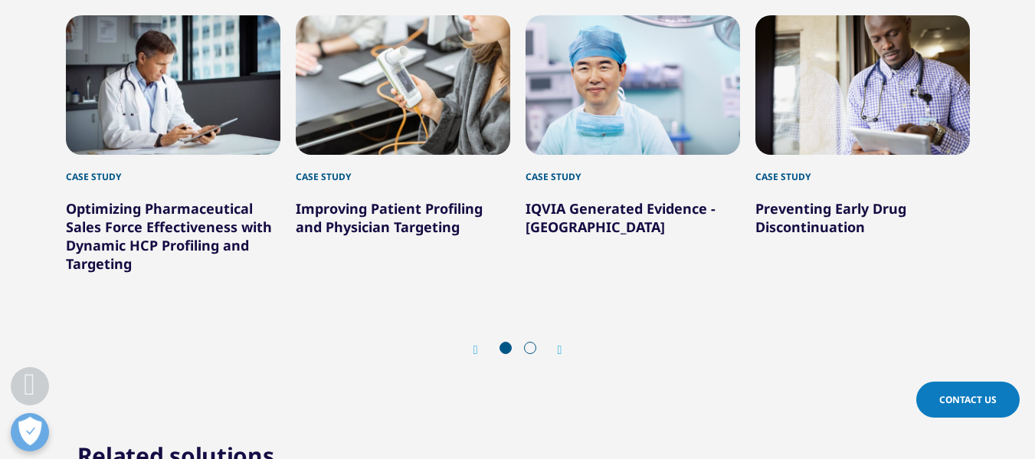
scroll to position [1609, 0]
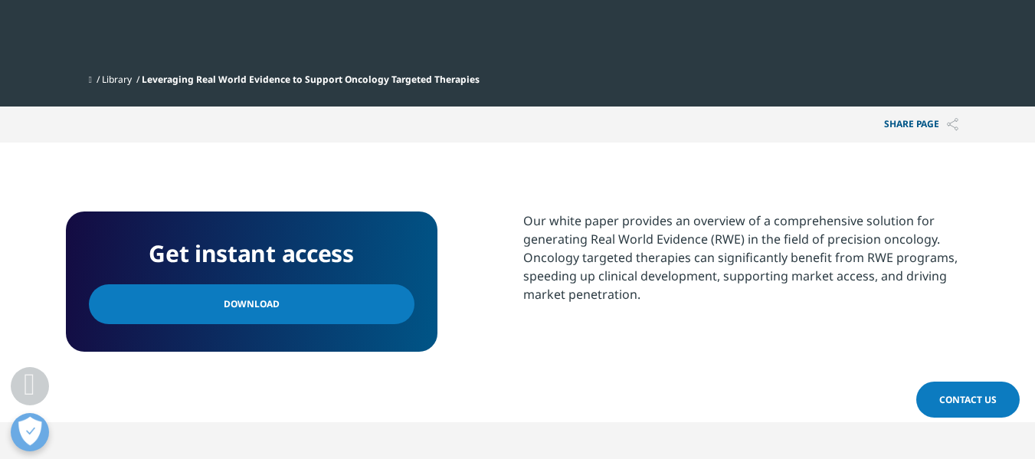
scroll to position [613, 0]
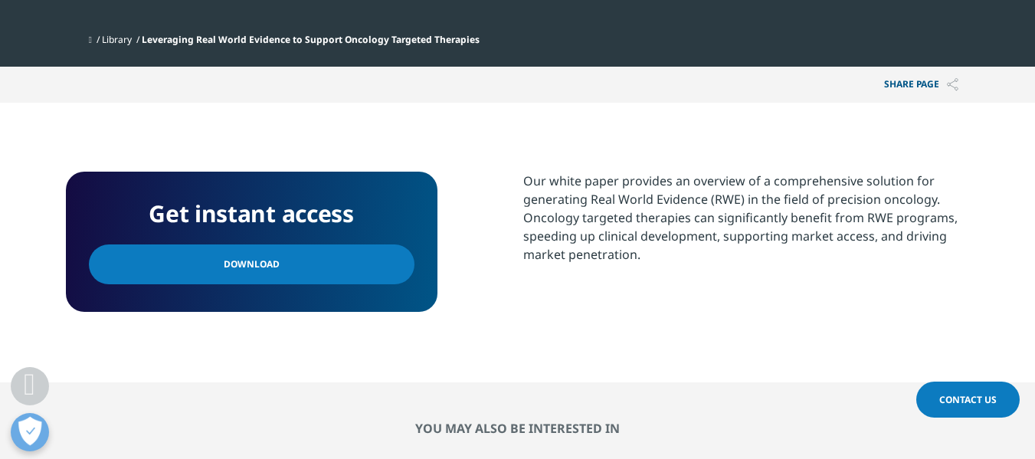
click at [315, 253] on link "Download" at bounding box center [252, 264] width 326 height 40
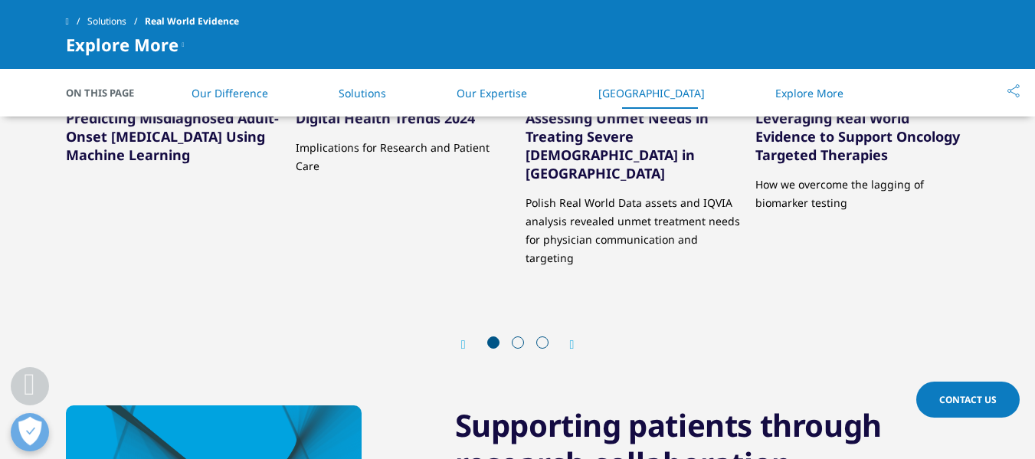
scroll to position [2703, 0]
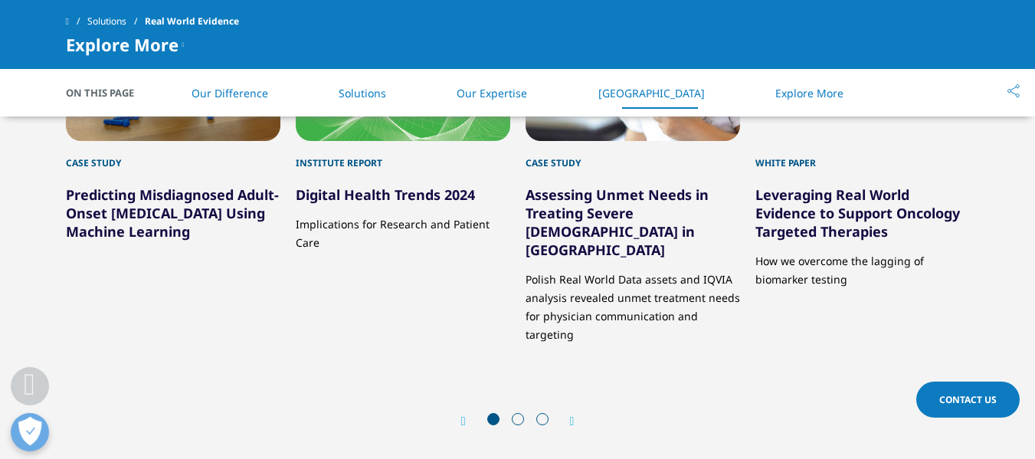
click at [363, 195] on link "Digital Health Trends 2024" at bounding box center [385, 194] width 179 height 18
click at [336, 203] on link "Digital Health Trends 2024" at bounding box center [385, 194] width 179 height 18
click at [382, 188] on link "Digital Health Trends 2024" at bounding box center [385, 194] width 179 height 18
click at [383, 188] on link "Digital Health Trends 2024" at bounding box center [385, 194] width 179 height 18
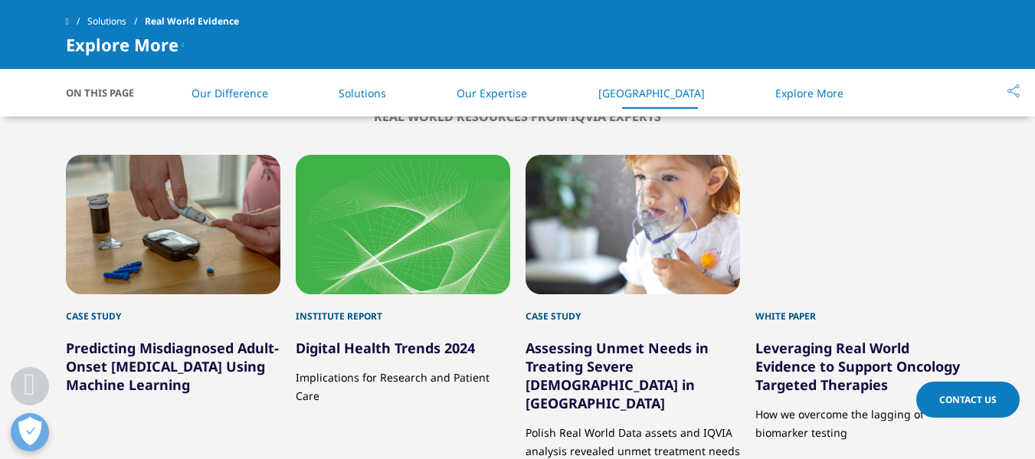
click at [407, 231] on div "2 / 12" at bounding box center [403, 224] width 215 height 139
